Goal: Task Accomplishment & Management: Complete application form

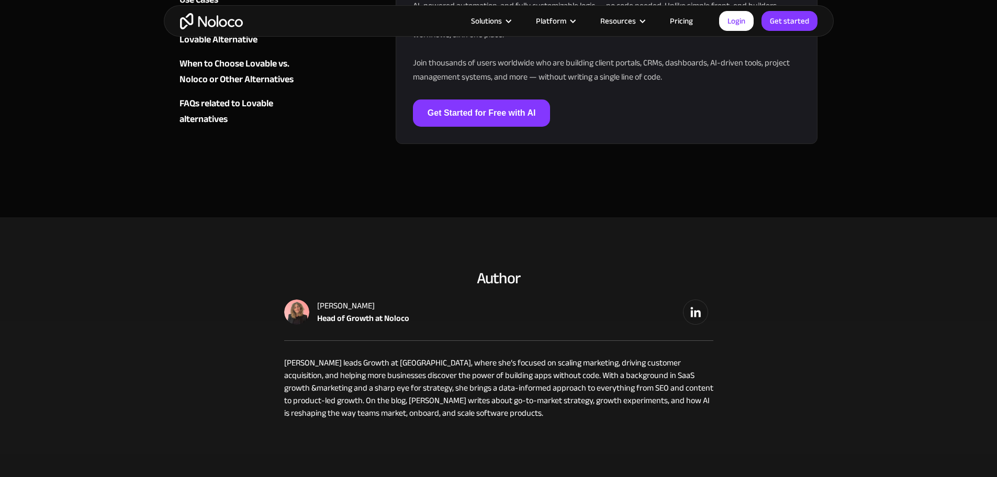
scroll to position [3088, 0]
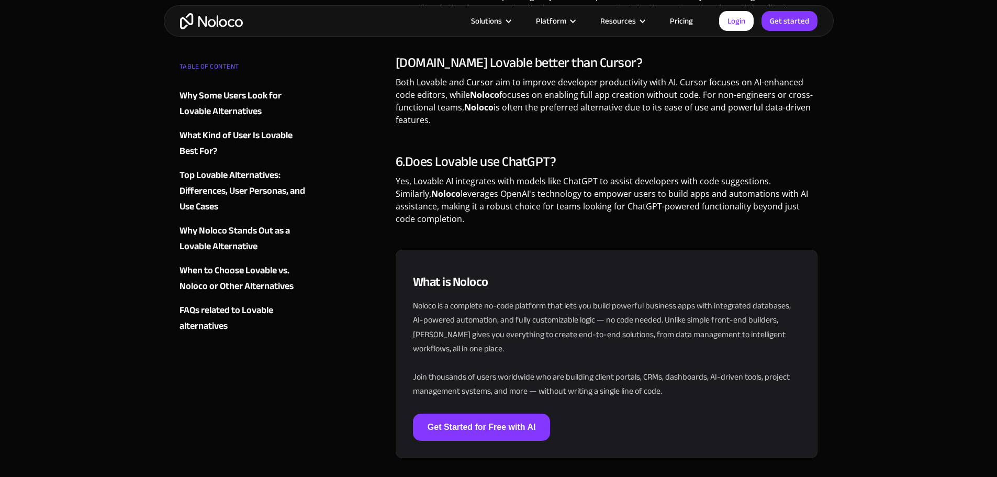
click at [198, 22] on img "home" at bounding box center [211, 21] width 63 height 16
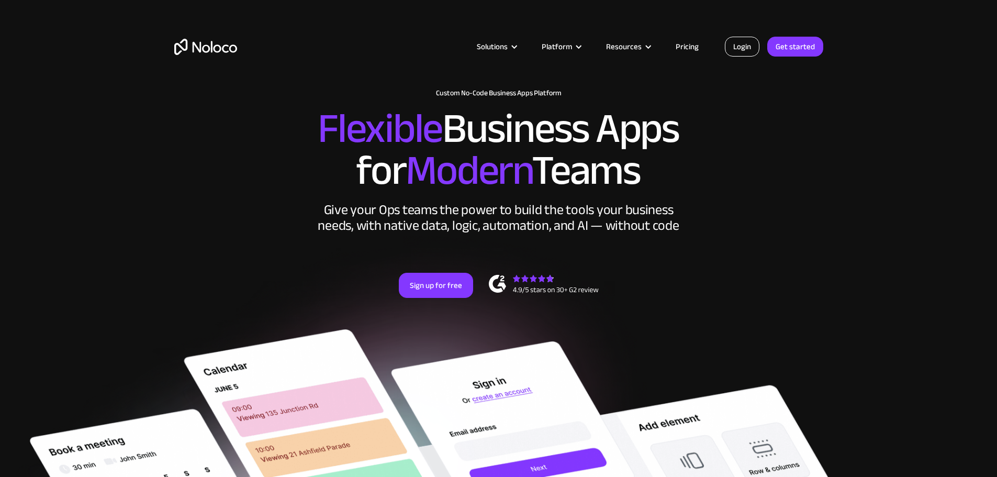
click at [746, 48] on link "Login" at bounding box center [742, 47] width 35 height 20
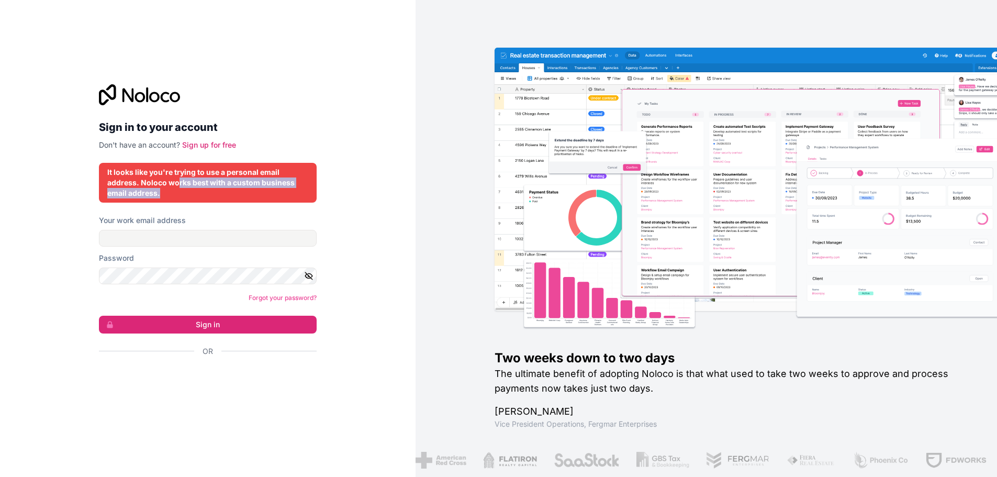
drag, startPoint x: 178, startPoint y: 183, endPoint x: 304, endPoint y: 193, distance: 126.0
click at [304, 193] on div "It looks like you're trying to use a personal email address. Noloco works best …" at bounding box center [207, 182] width 201 height 31
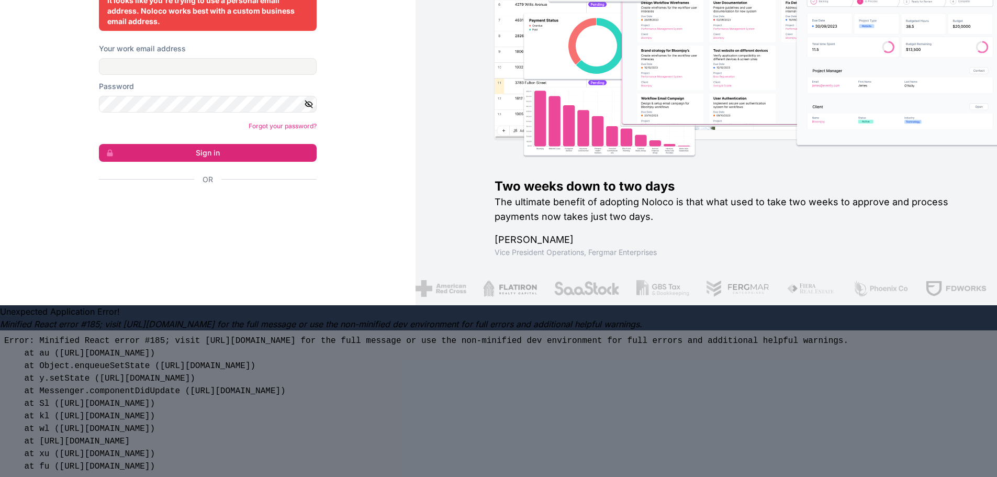
click at [382, 228] on div "Sign in to your account Don't have an account? Sign up for free It looks like y…" at bounding box center [208, 66] width 416 height 477
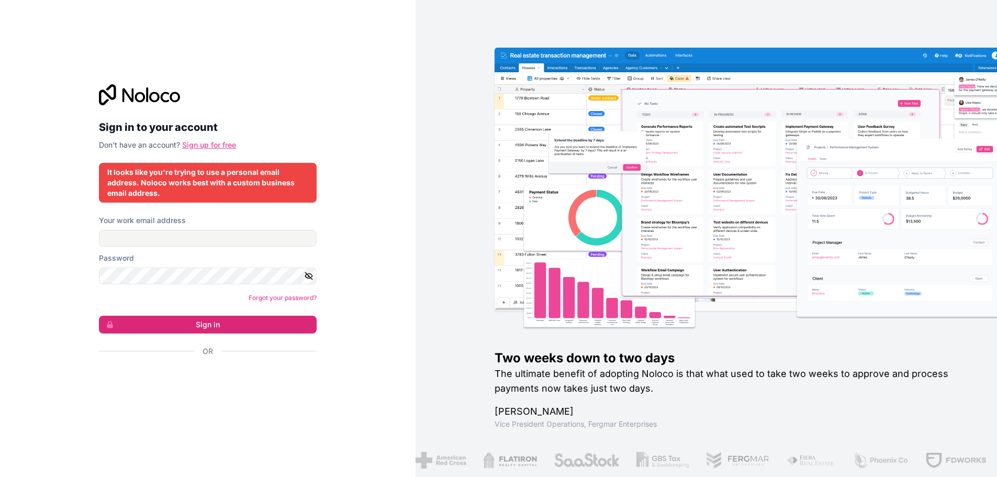
click at [197, 144] on link "Sign up for free" at bounding box center [209, 144] width 54 height 9
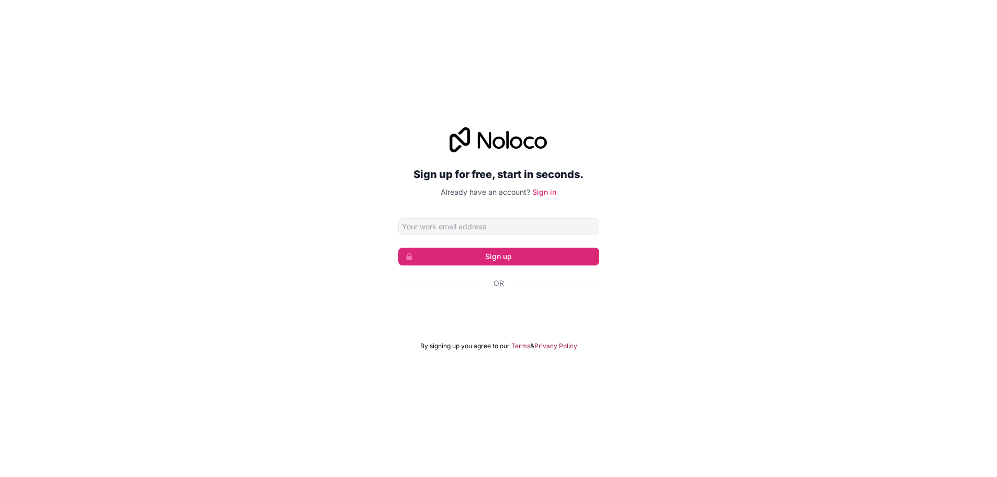
click at [465, 233] on input "Email address" at bounding box center [498, 226] width 201 height 17
click at [745, 210] on div "Sign up for free, start in seconds. Already have an account? Sign in Sign up Or…" at bounding box center [498, 239] width 997 height 252
